Goal: Check status: Check status

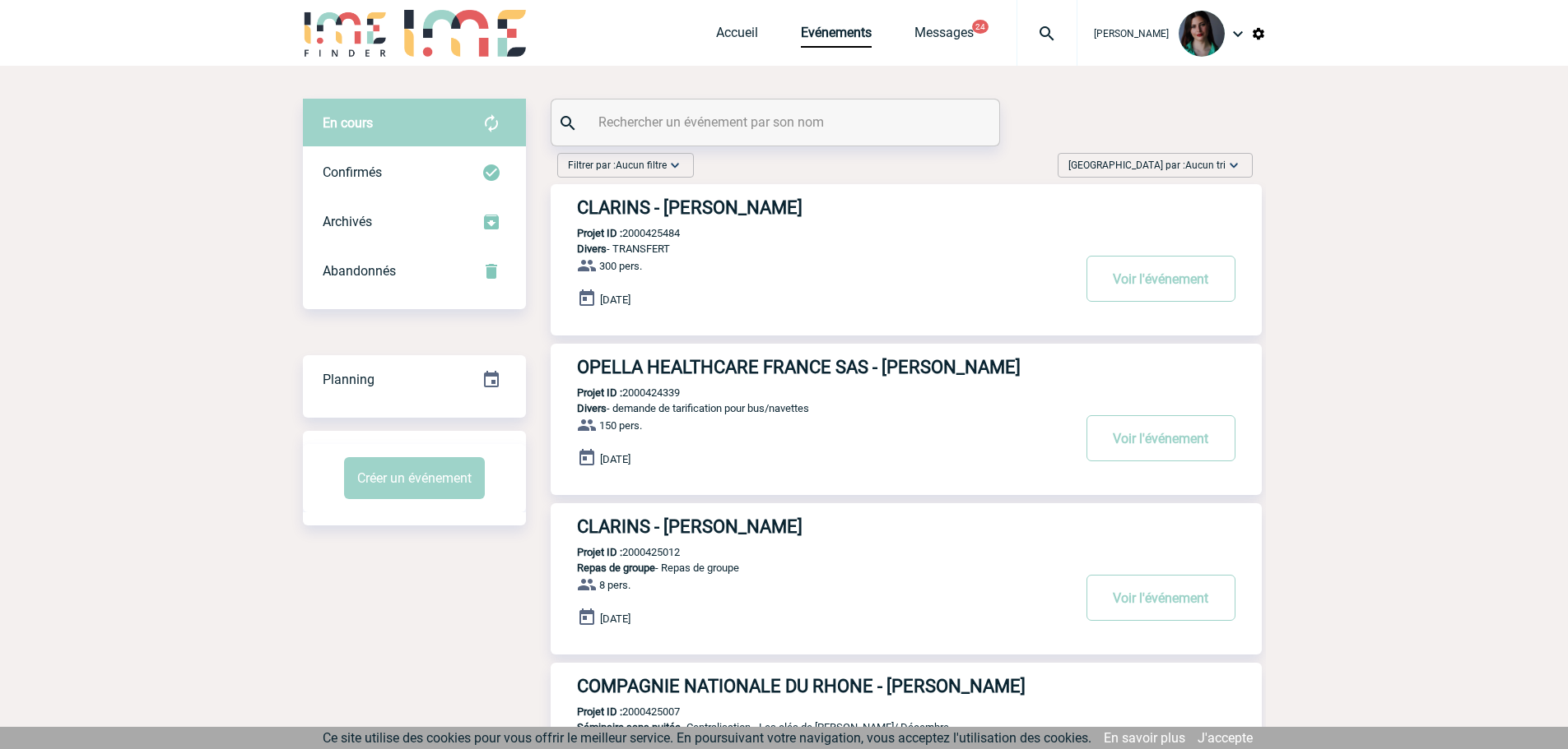
click at [850, 118] on input "text" at bounding box center [777, 123] width 366 height 24
paste input "2000424872"
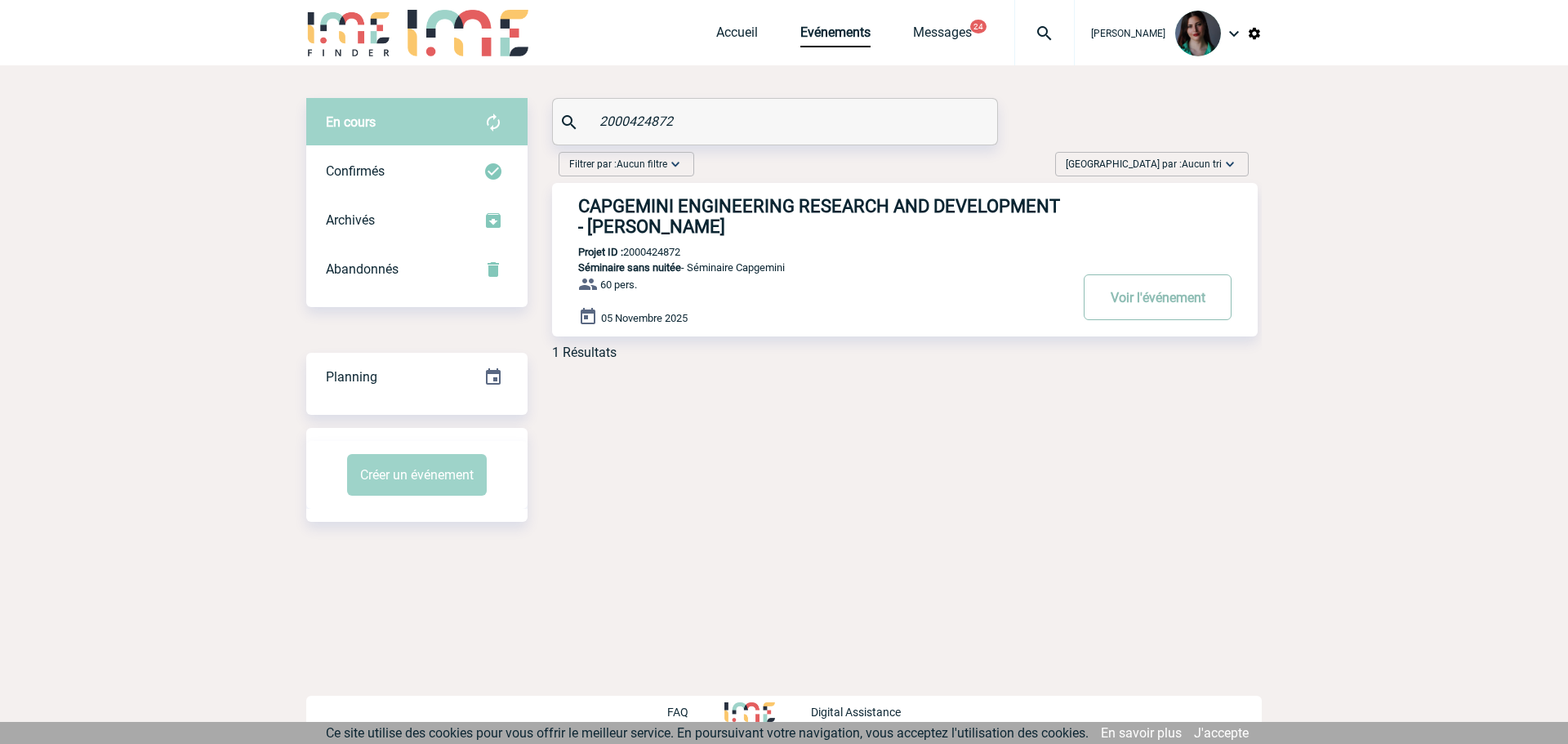
type input "2000424872"
click at [1193, 316] on button "Voir l'événement" at bounding box center [1158, 298] width 148 height 46
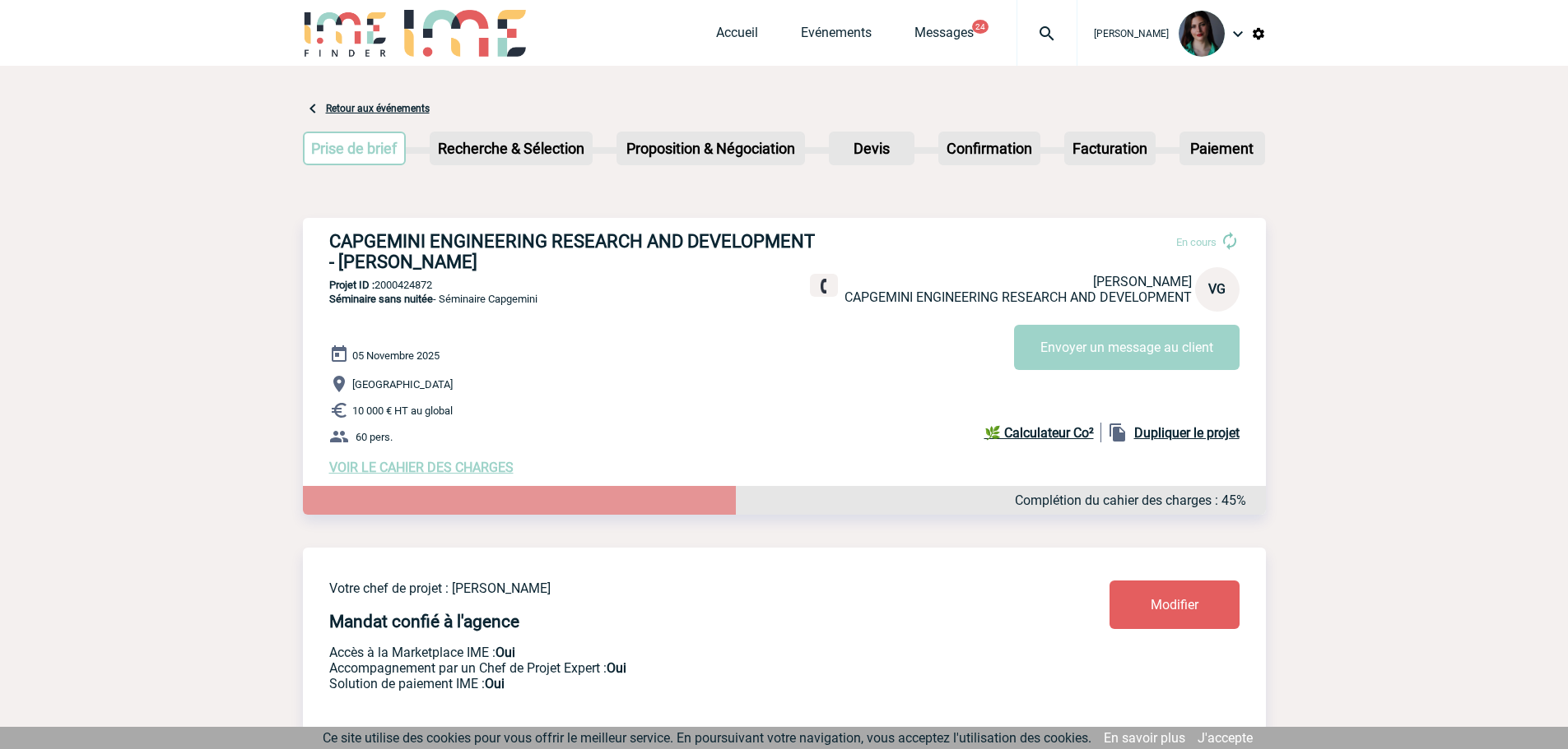
click at [440, 474] on span "VOIR LE CAHIER DES CHARGES" at bounding box center [421, 468] width 184 height 15
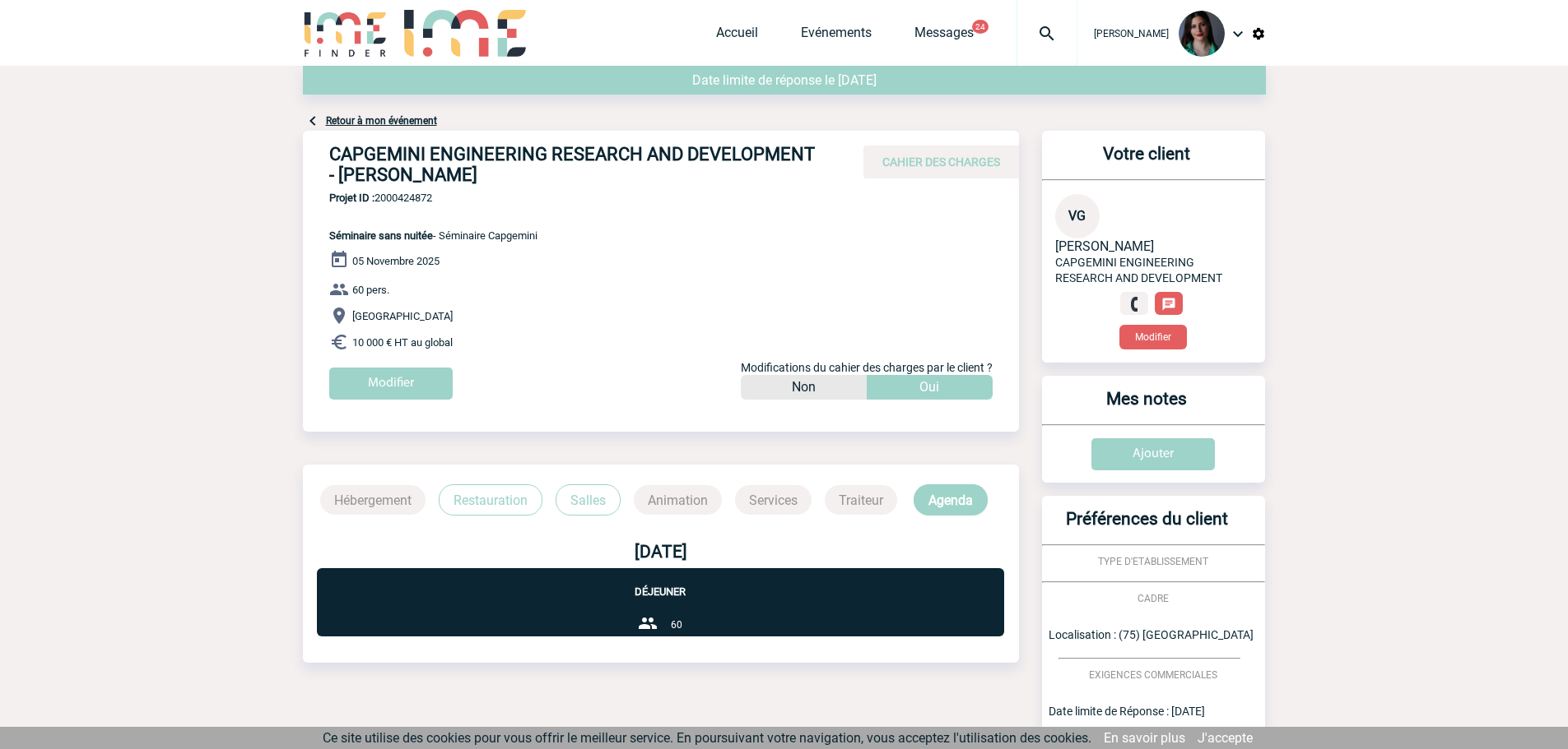
click at [318, 110] on div "Date limite de réponse le [DATE]" at bounding box center [784, 88] width 963 height 45
click at [319, 114] on img at bounding box center [312, 121] width 20 height 20
click at [330, 124] on link "Retour à mon événement" at bounding box center [381, 120] width 111 height 11
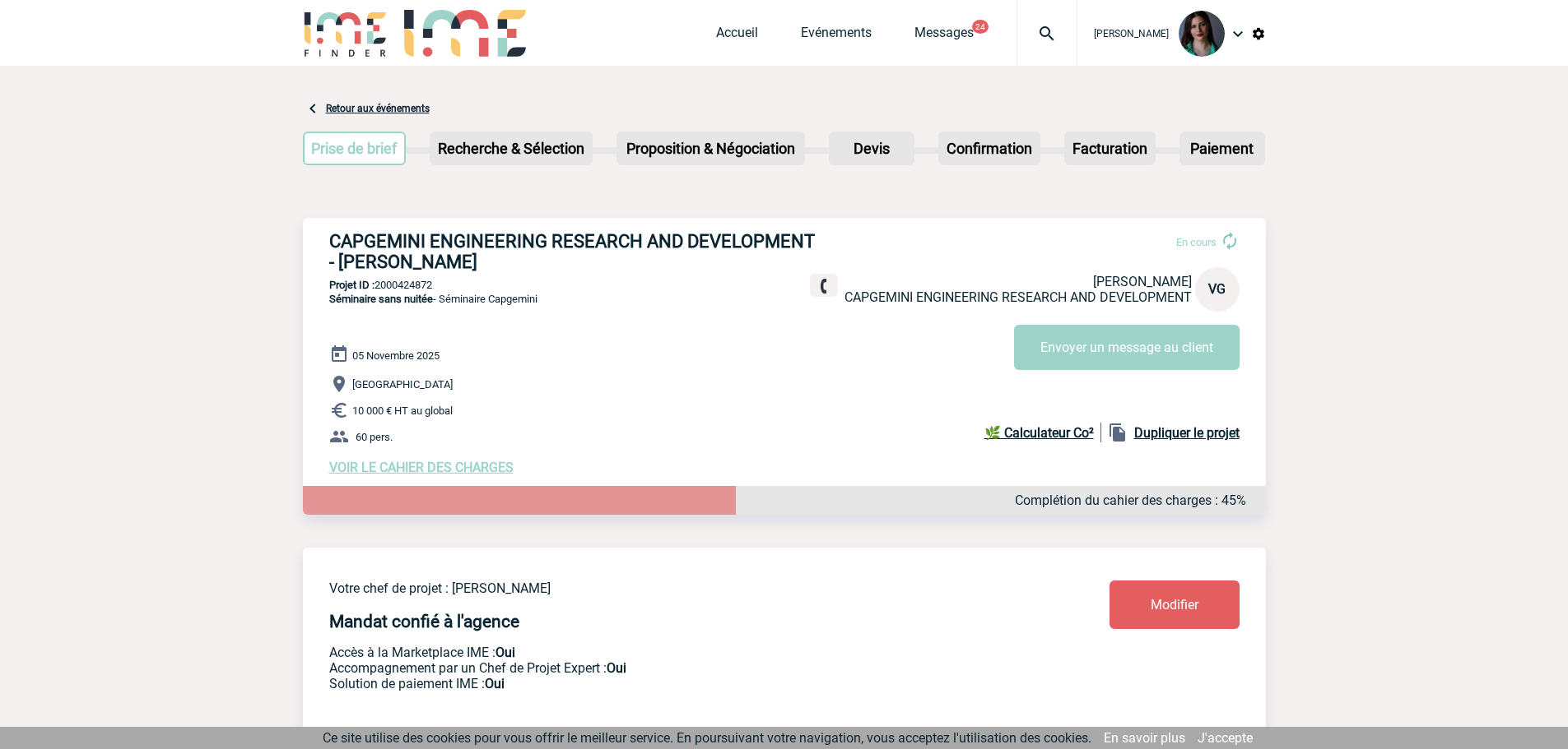
click at [354, 105] on link "Retour aux événements" at bounding box center [377, 108] width 104 height 11
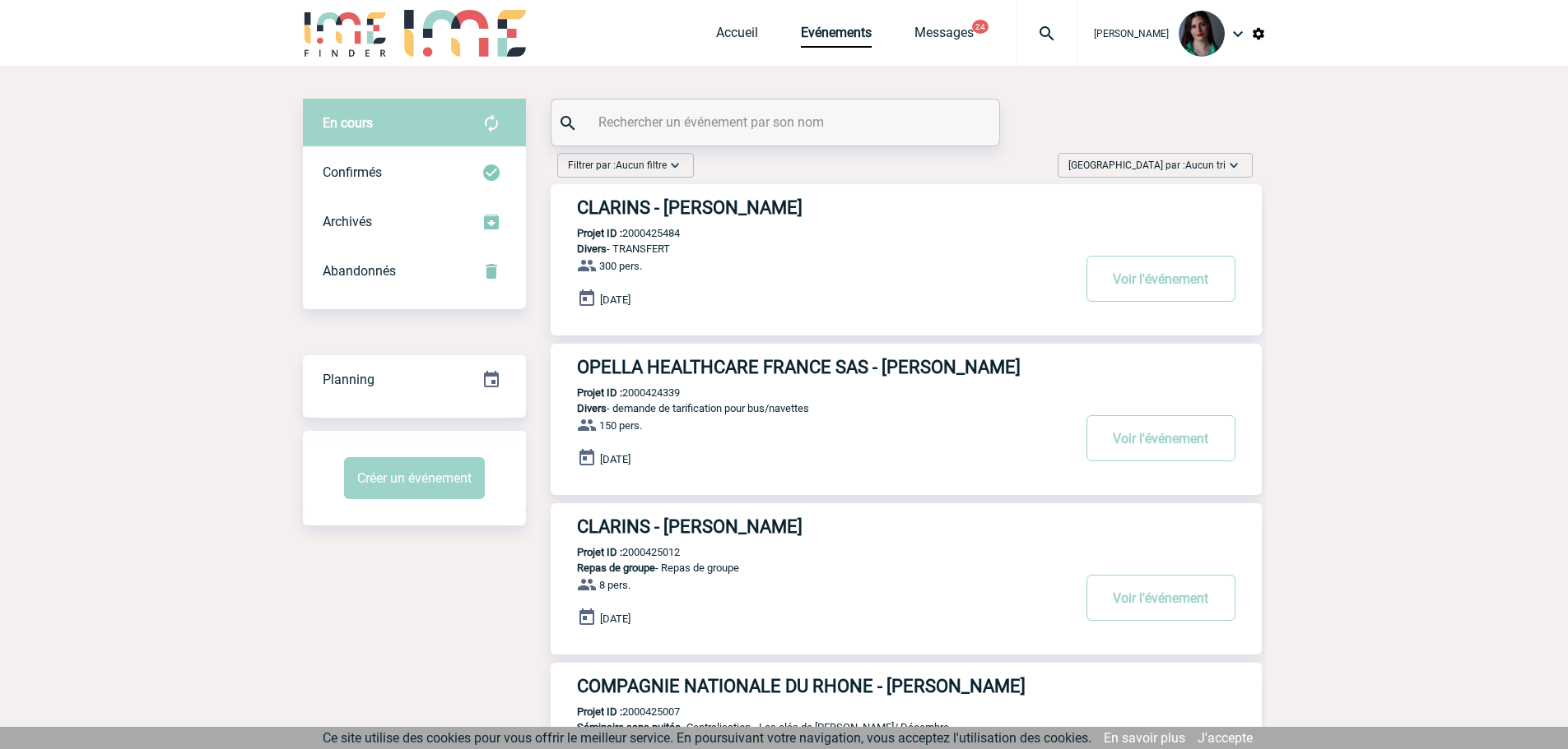
click at [619, 120] on input "text" at bounding box center [777, 123] width 366 height 24
paste input "2000425390"
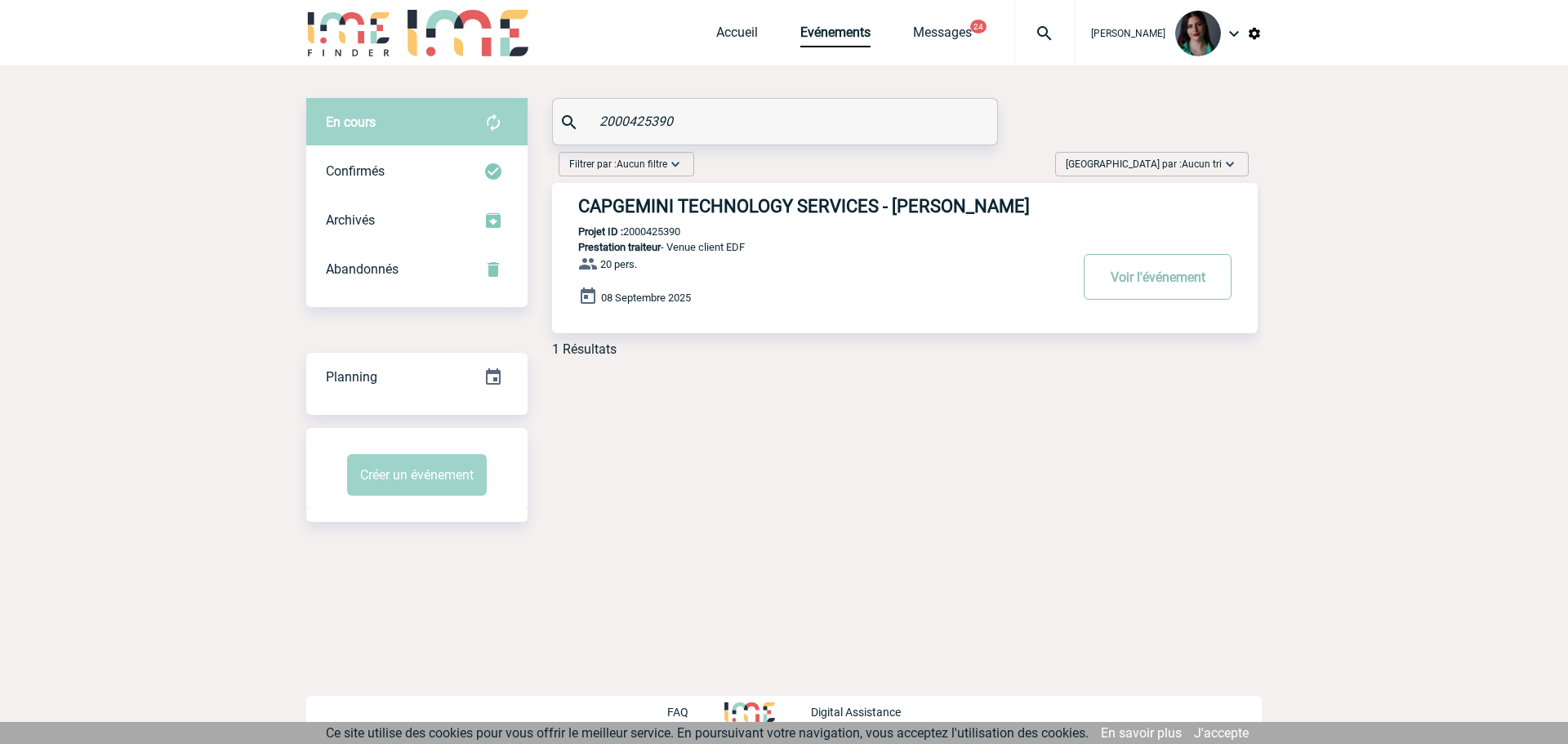
type input "2000425390"
click at [1177, 277] on button "Voir l'événement" at bounding box center [1158, 278] width 148 height 46
